Goal: Task Accomplishment & Management: Manage account settings

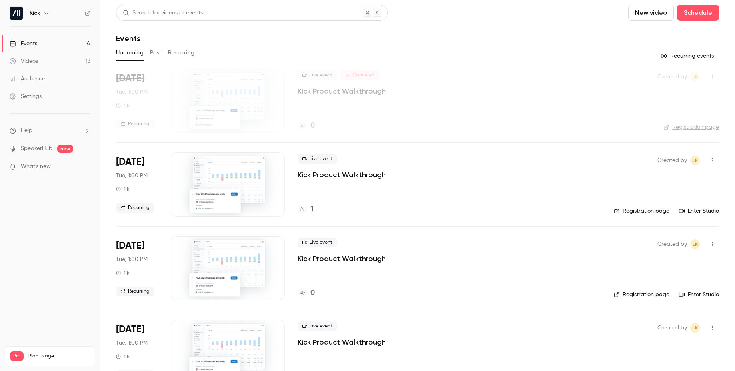
click at [157, 52] on button "Past" at bounding box center [156, 52] width 12 height 13
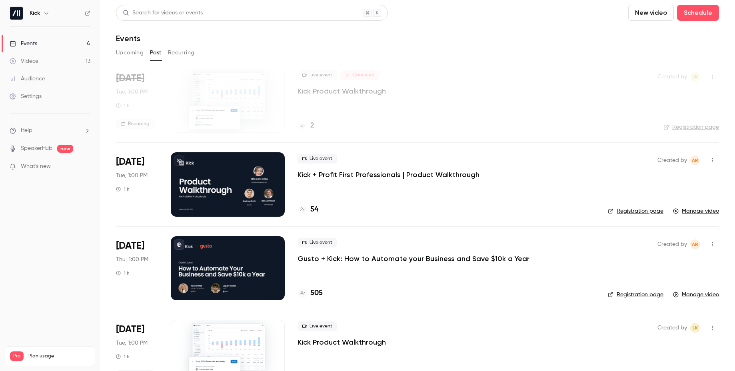
click at [424, 172] on p "Kick + Profit First Professionals | Product Walkthrough" at bounding box center [388, 175] width 182 height 10
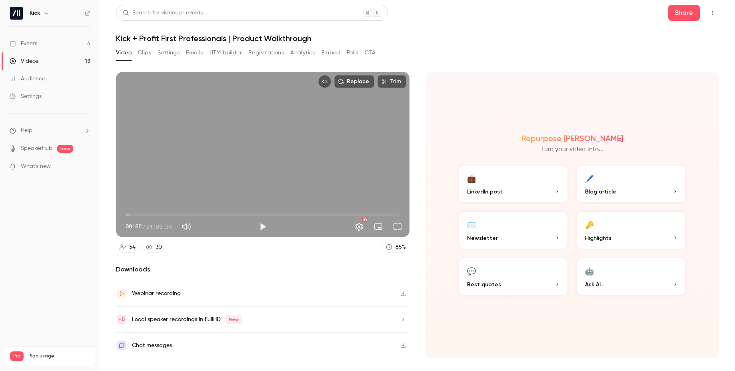
click at [305, 54] on button "Analytics" at bounding box center [302, 52] width 25 height 13
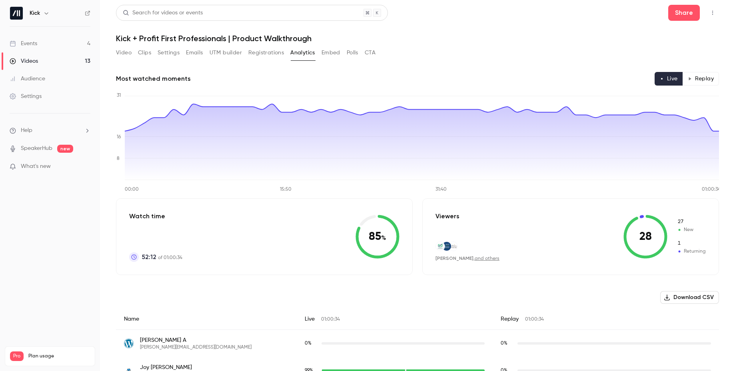
click at [291, 54] on button "Analytics" at bounding box center [302, 52] width 25 height 13
click at [273, 52] on button "Registrations" at bounding box center [266, 52] width 36 height 13
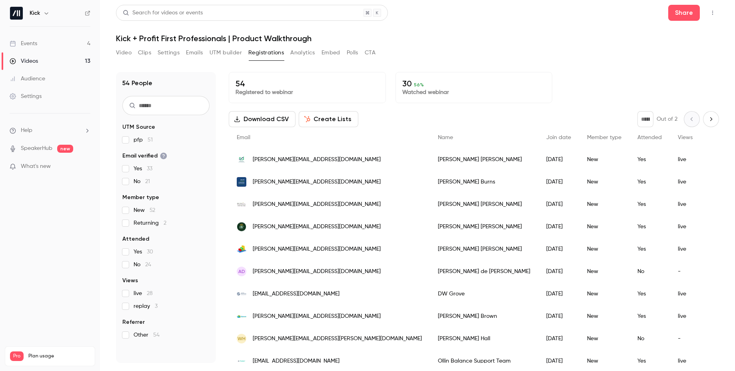
click at [329, 50] on button "Embed" at bounding box center [330, 52] width 19 height 13
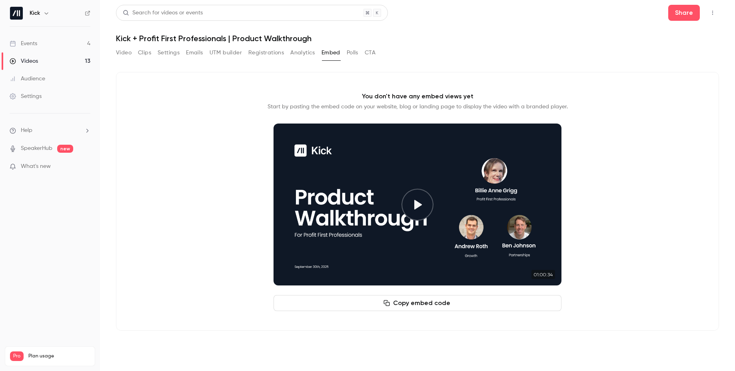
click at [309, 55] on button "Analytics" at bounding box center [302, 52] width 25 height 13
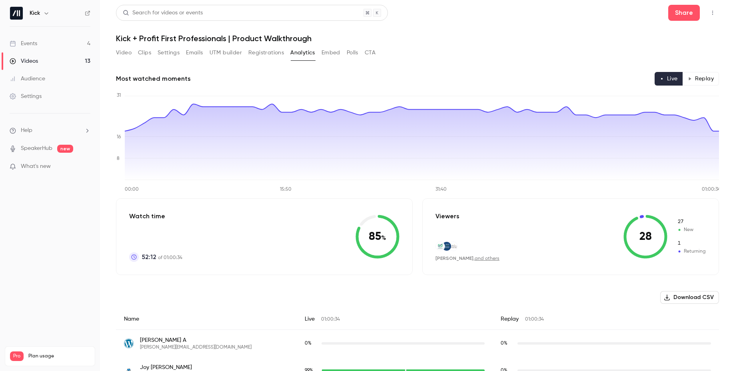
click at [217, 51] on button "UTM builder" at bounding box center [225, 52] width 32 height 13
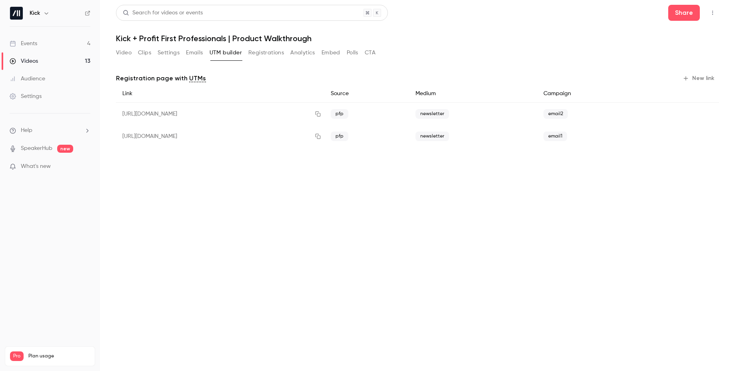
click at [193, 53] on button "Emails" at bounding box center [194, 52] width 17 height 13
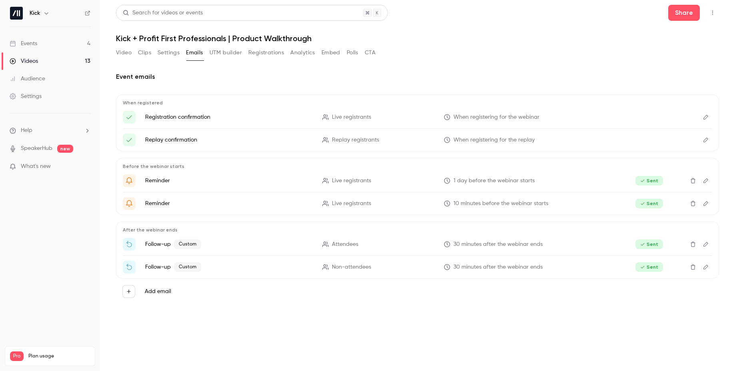
click at [163, 51] on button "Settings" at bounding box center [168, 52] width 22 height 13
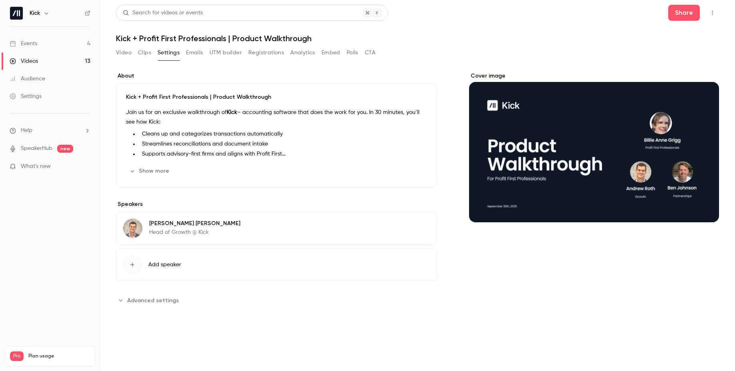
click at [144, 52] on button "Clips" at bounding box center [144, 52] width 13 height 13
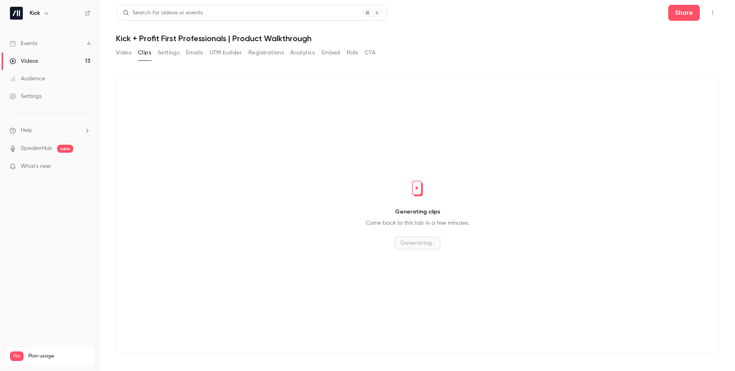
click at [197, 53] on button "Emails" at bounding box center [194, 52] width 17 height 13
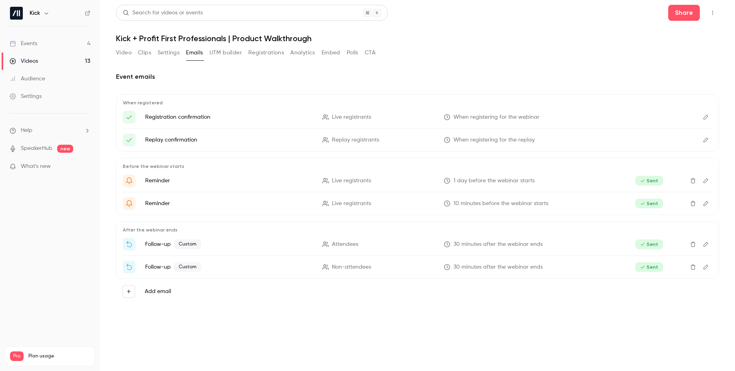
click at [314, 52] on button "Analytics" at bounding box center [302, 52] width 25 height 13
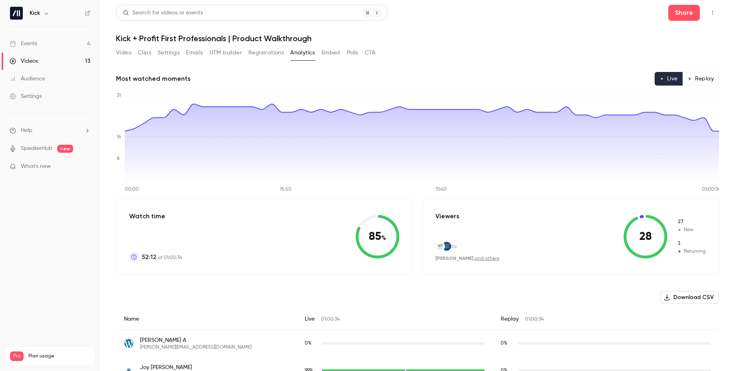
click at [191, 52] on button "Emails" at bounding box center [194, 52] width 17 height 13
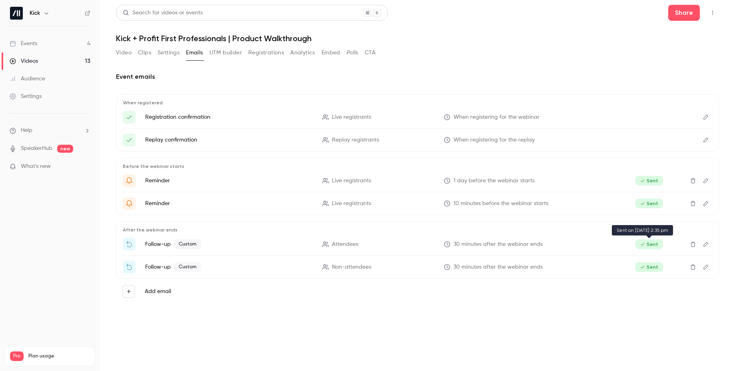
click at [651, 243] on span "Sent" at bounding box center [649, 244] width 28 height 10
click at [644, 261] on li "Follow-up Custom Non-attendees 30 minutes after the webinar ends Sent" at bounding box center [417, 267] width 589 height 13
click at [644, 265] on icon "Missed Kick + Profit First Professionals? Here's the Replay" at bounding box center [642, 267] width 5 height 5
click at [709, 14] on icon "Top Bar Actions" at bounding box center [712, 13] width 6 height 6
click at [709, 14] on div at bounding box center [367, 185] width 735 height 371
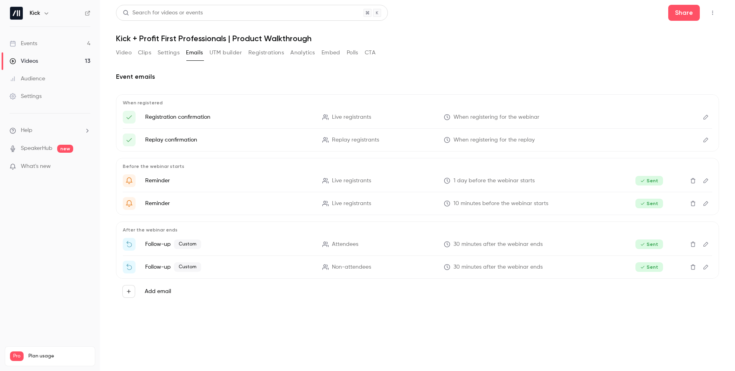
click at [262, 52] on button "Registrations" at bounding box center [266, 52] width 36 height 13
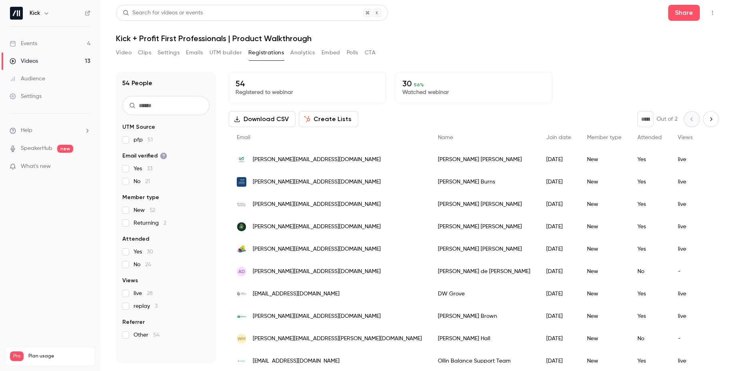
click at [124, 54] on button "Video" at bounding box center [124, 52] width 16 height 13
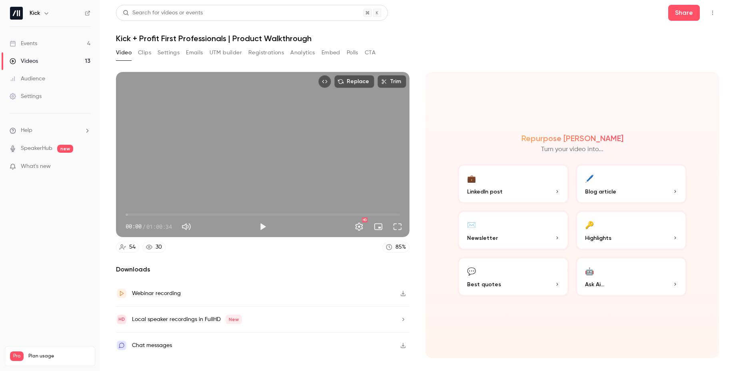
click at [159, 346] on div "Chat messages" at bounding box center [152, 345] width 40 height 10
